Goal: Task Accomplishment & Management: Manage account settings

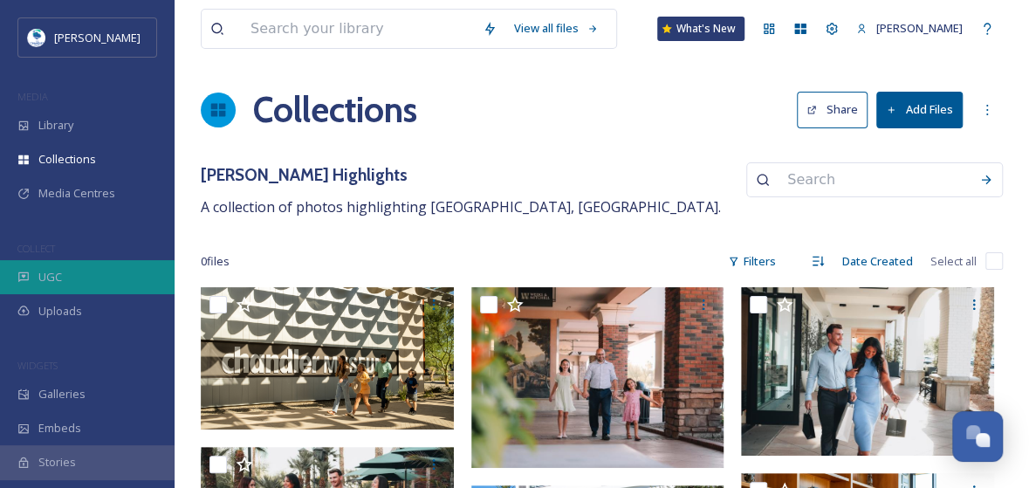
click at [92, 270] on div "UGC" at bounding box center [87, 277] width 175 height 34
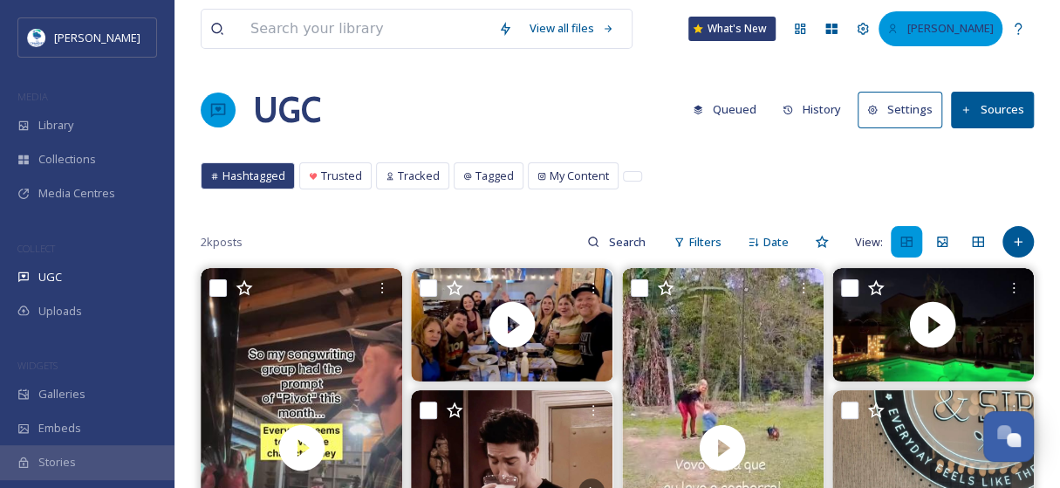
click at [948, 22] on span "[PERSON_NAME]" at bounding box center [950, 28] width 86 height 16
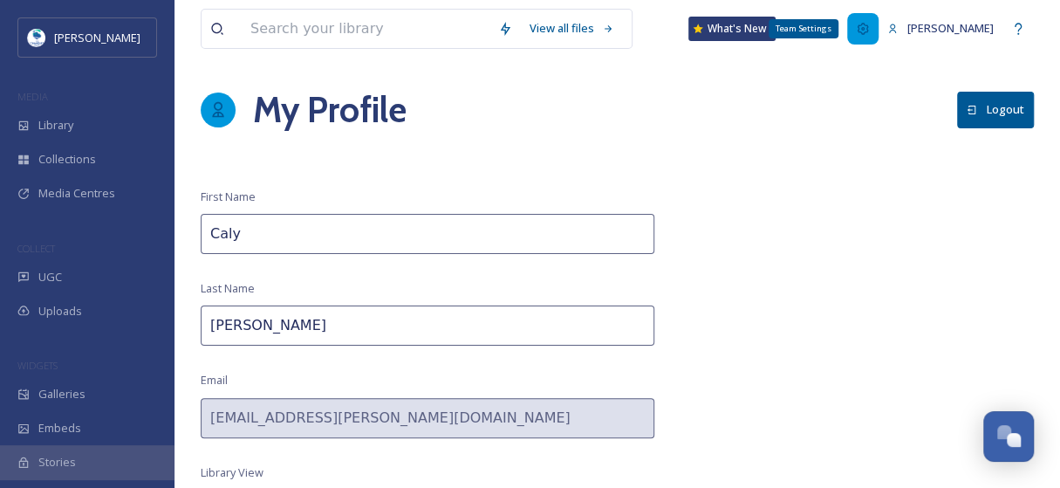
click at [878, 36] on div "Team Settings" at bounding box center [862, 28] width 31 height 31
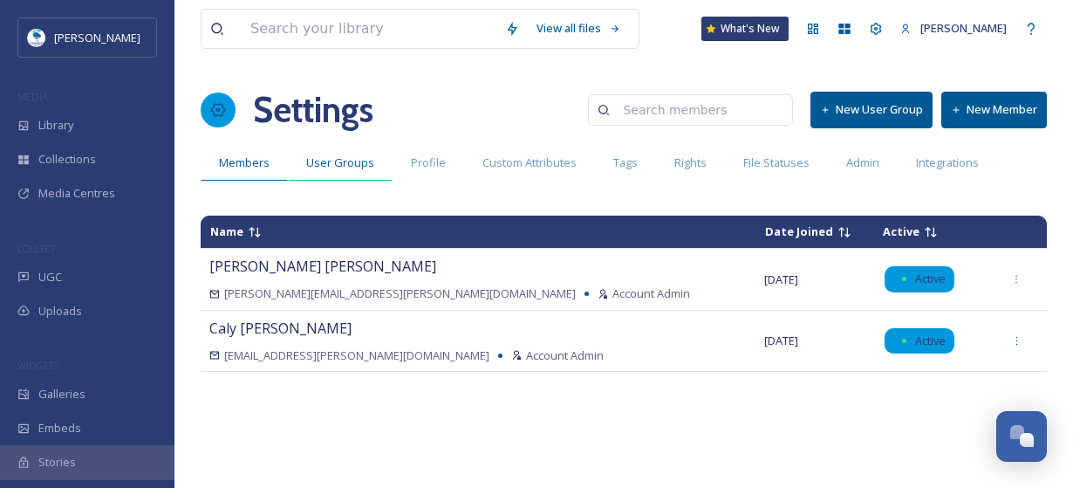
click at [346, 165] on span "User Groups" at bounding box center [340, 162] width 68 height 17
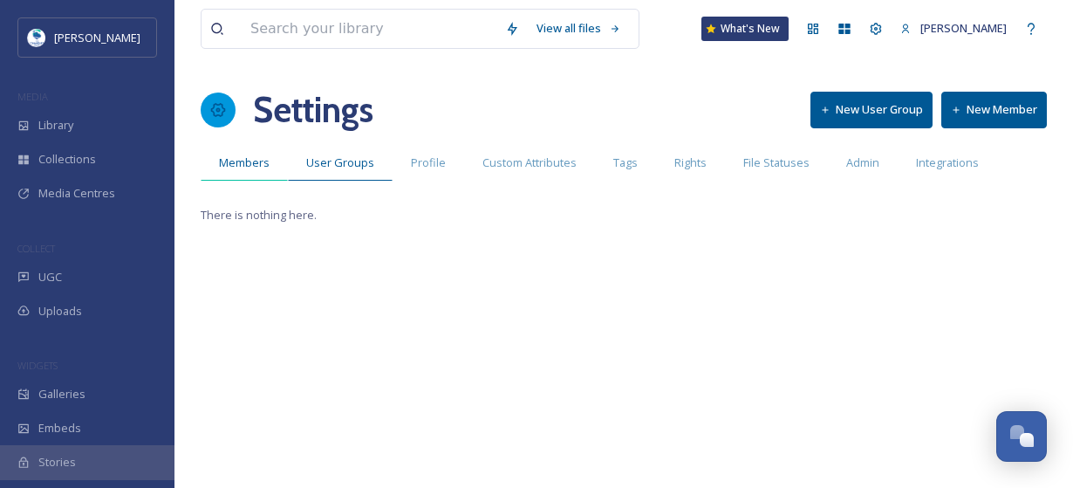
click at [264, 163] on span "Members" at bounding box center [244, 162] width 51 height 17
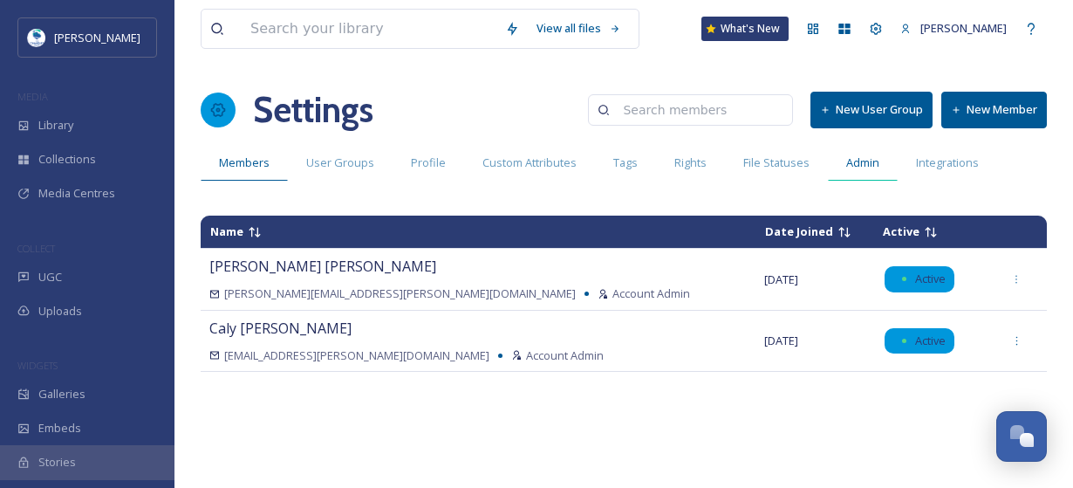
click at [864, 172] on div "Admin" at bounding box center [863, 163] width 70 height 36
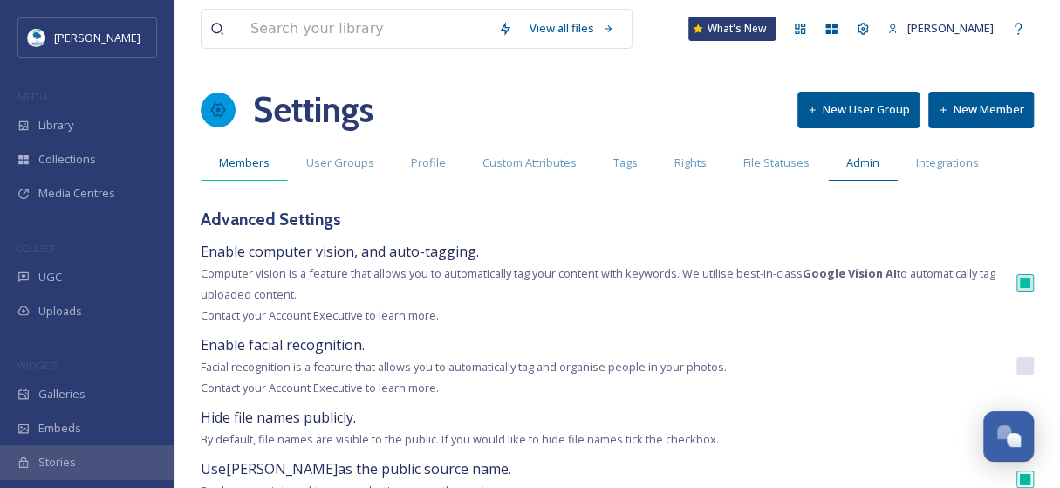
click at [246, 158] on span "Members" at bounding box center [244, 162] width 51 height 17
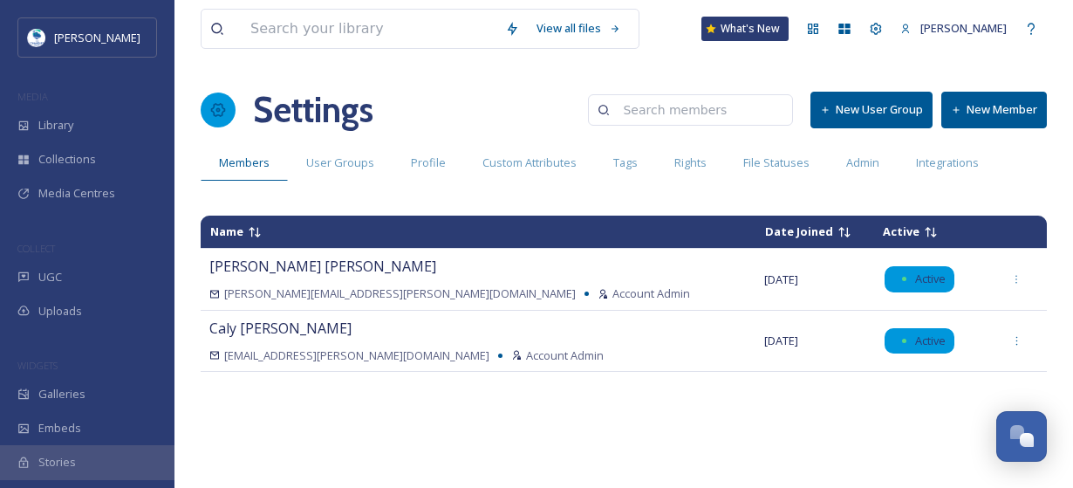
click at [1016, 77] on div "View all files What's New [PERSON_NAME] Settings New User Group New Member Memb…" at bounding box center [624, 244] width 899 height 488
click at [1007, 109] on button "New Member" at bounding box center [995, 110] width 106 height 36
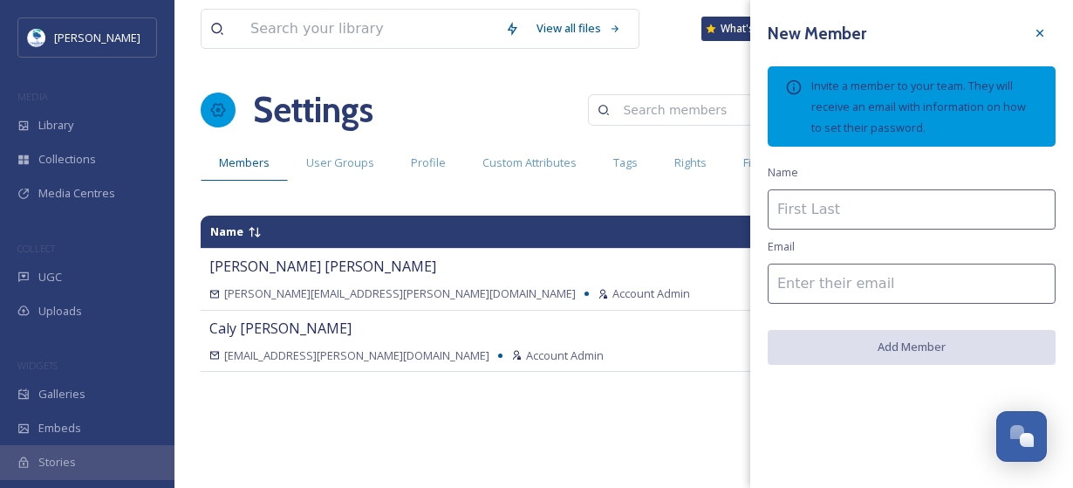
click at [891, 215] on input at bounding box center [912, 209] width 288 height 40
type input "[PERSON_NAME]"
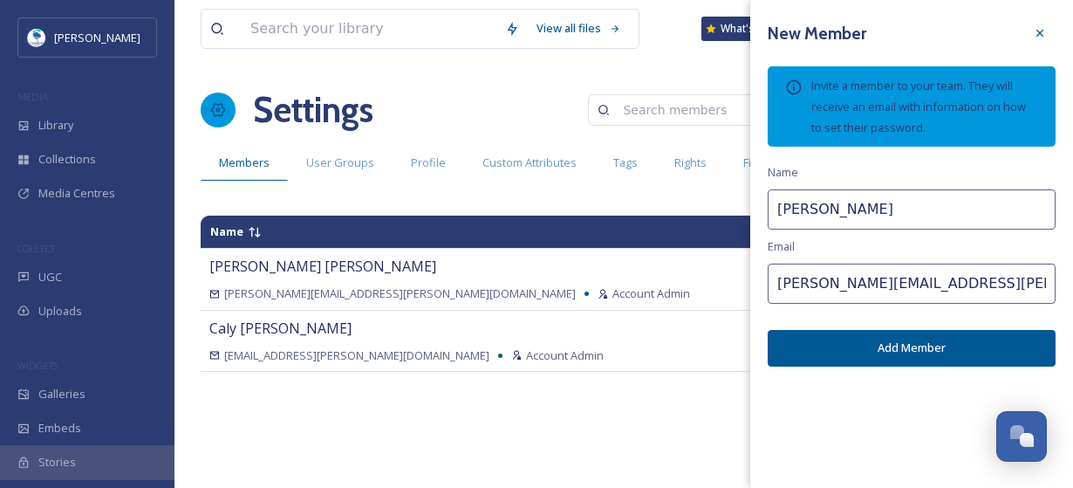
type input "[PERSON_NAME][EMAIL_ADDRESS][PERSON_NAME][DOMAIN_NAME]"
click at [856, 341] on button "Add Member" at bounding box center [912, 348] width 288 height 36
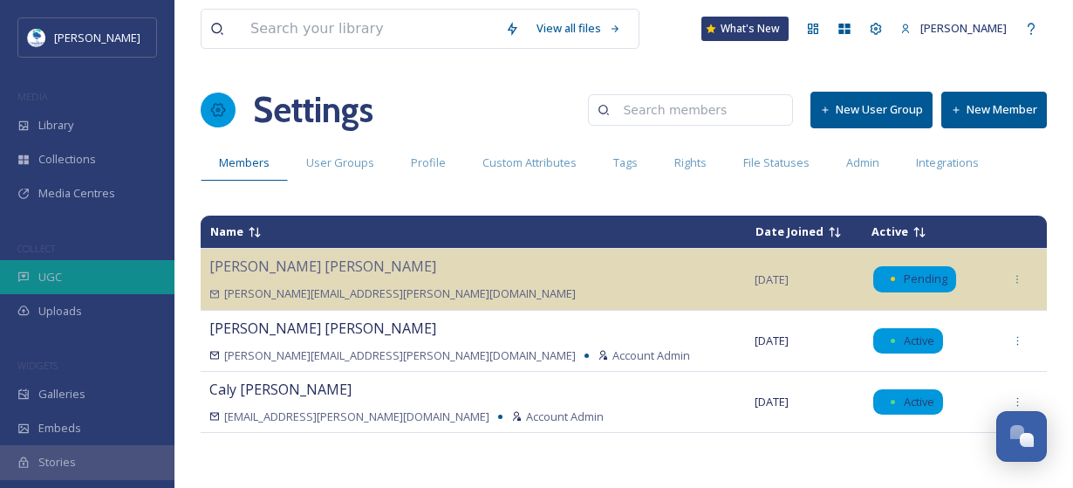
click at [89, 273] on div "UGC" at bounding box center [87, 277] width 175 height 34
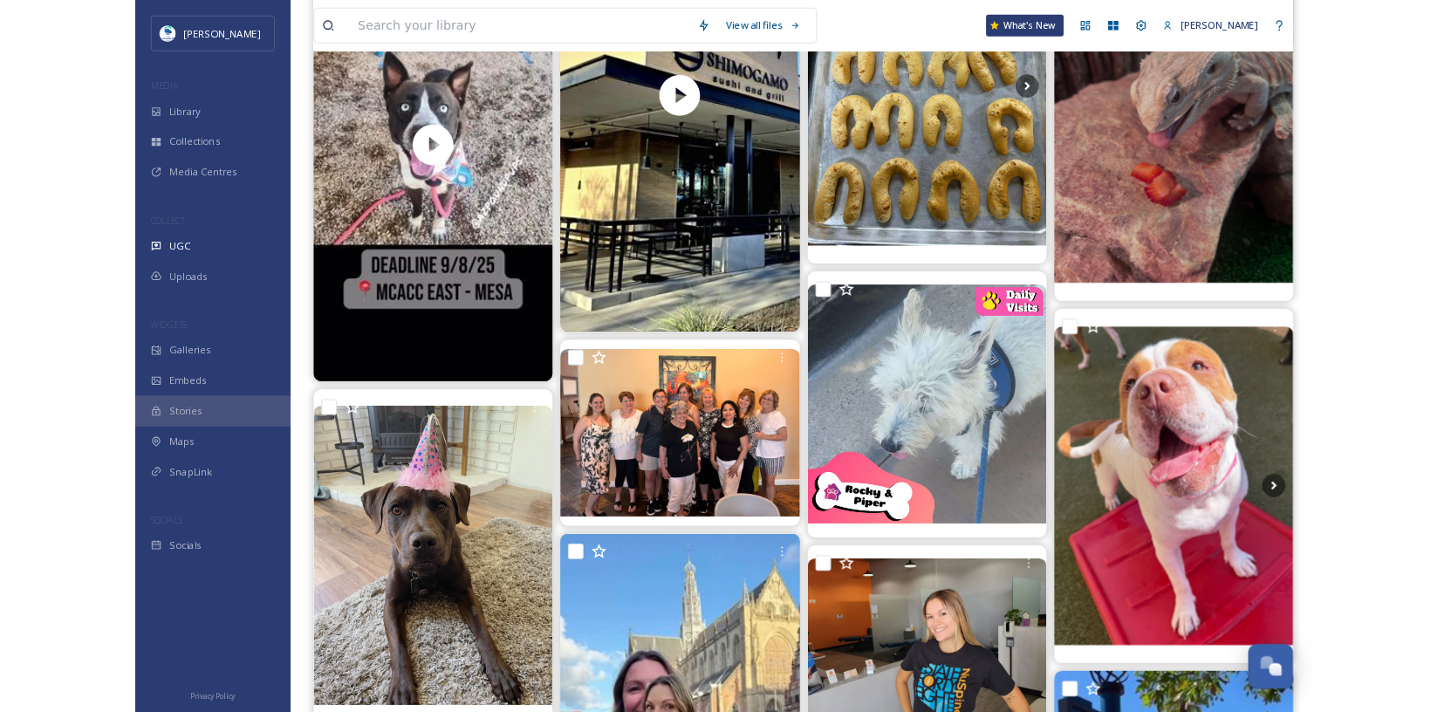
scroll to position [1075, 0]
